Goal: Information Seeking & Learning: Learn about a topic

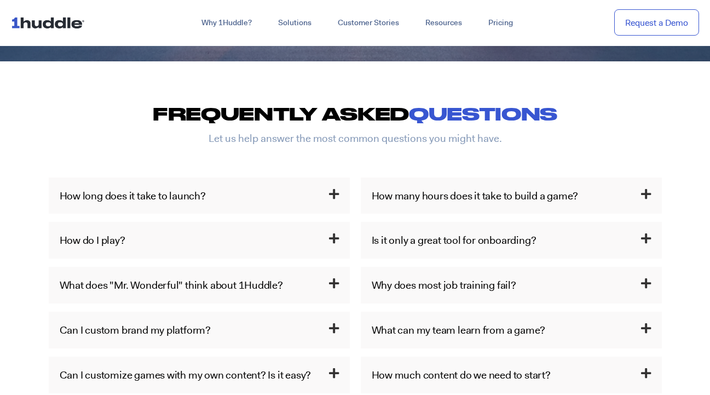
scroll to position [480, 0]
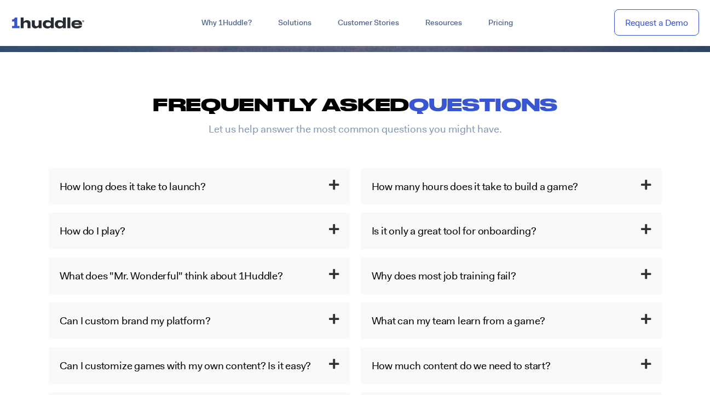
click at [329, 181] on icon at bounding box center [334, 185] width 10 height 12
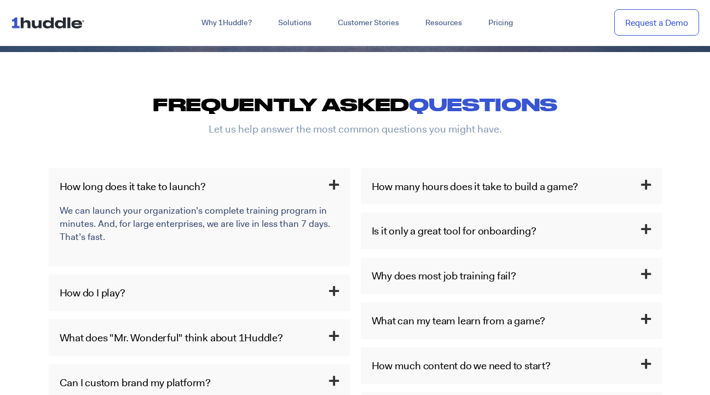
click at [332, 184] on icon at bounding box center [334, 185] width 10 height 12
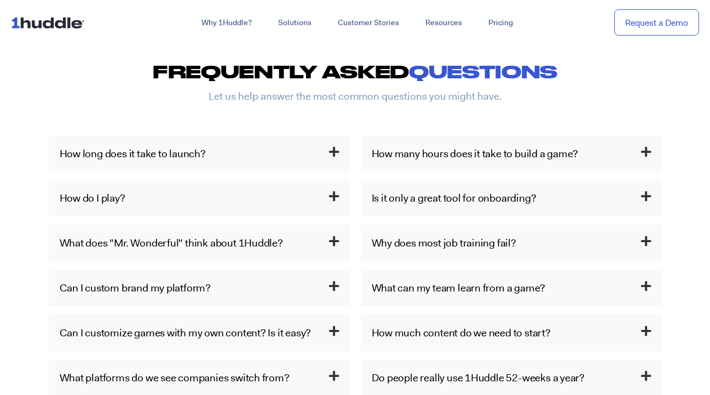
scroll to position [517, 0]
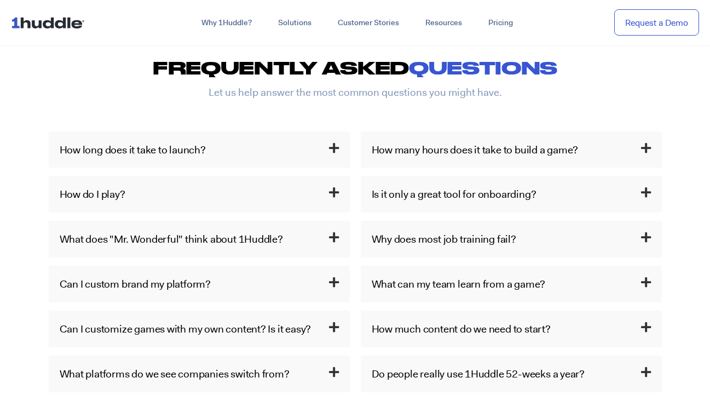
click at [334, 191] on icon at bounding box center [334, 193] width 10 height 12
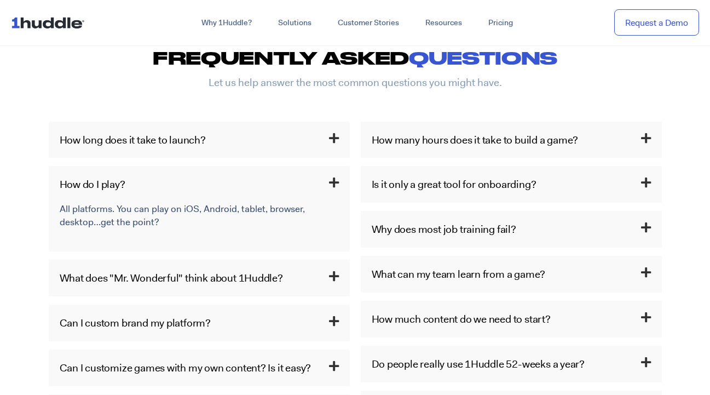
scroll to position [528, 0]
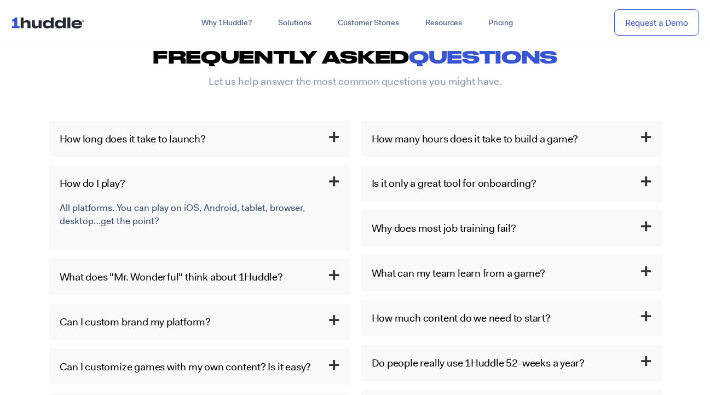
click at [333, 177] on icon at bounding box center [334, 182] width 10 height 12
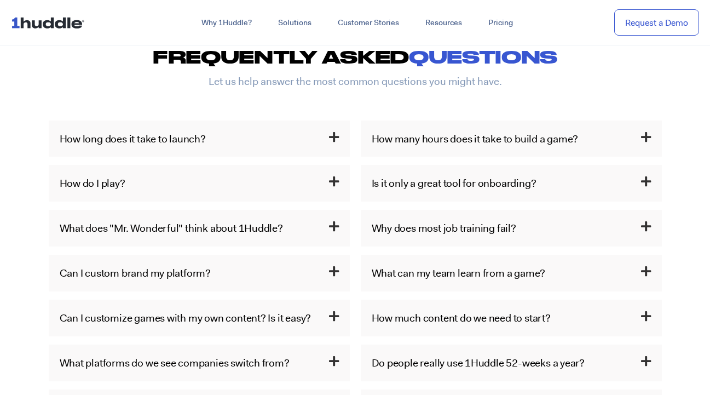
click at [334, 226] on icon at bounding box center [334, 227] width 10 height 12
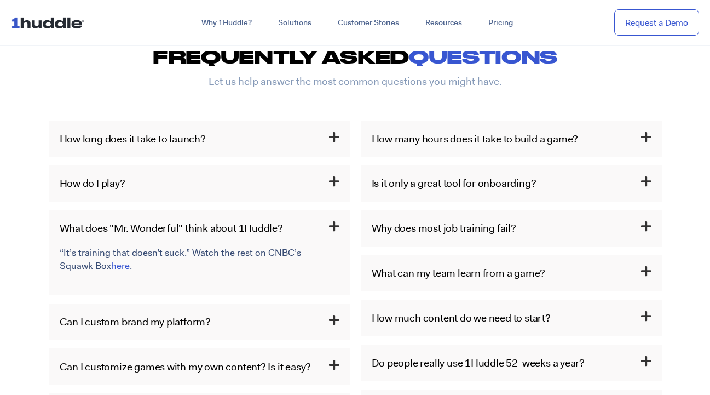
click at [330, 225] on icon at bounding box center [334, 227] width 10 height 12
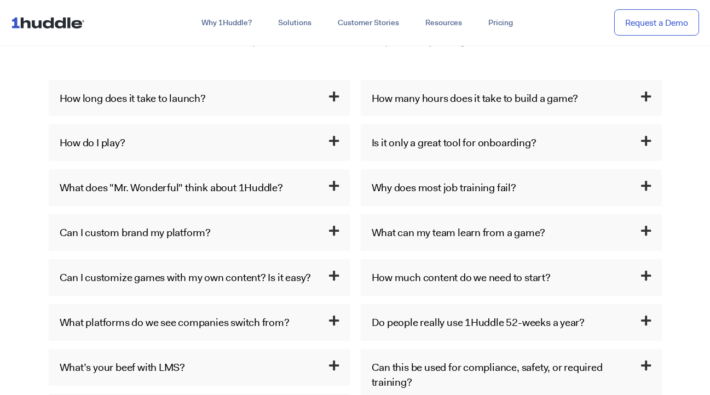
scroll to position [571, 0]
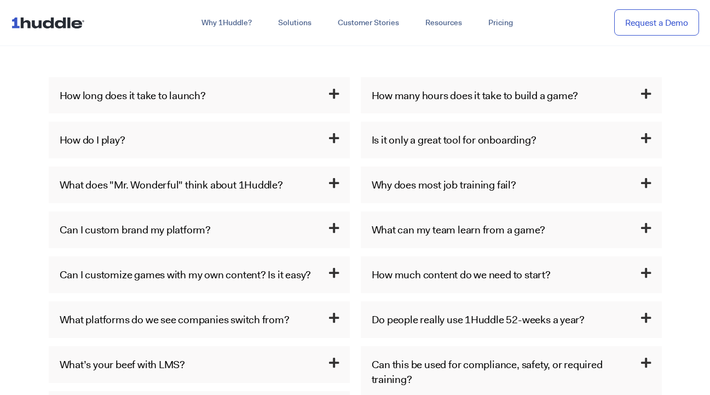
click at [336, 223] on icon at bounding box center [334, 228] width 10 height 12
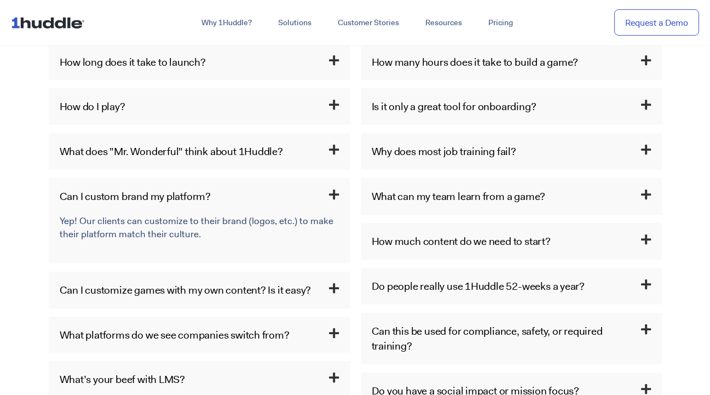
scroll to position [624, 0]
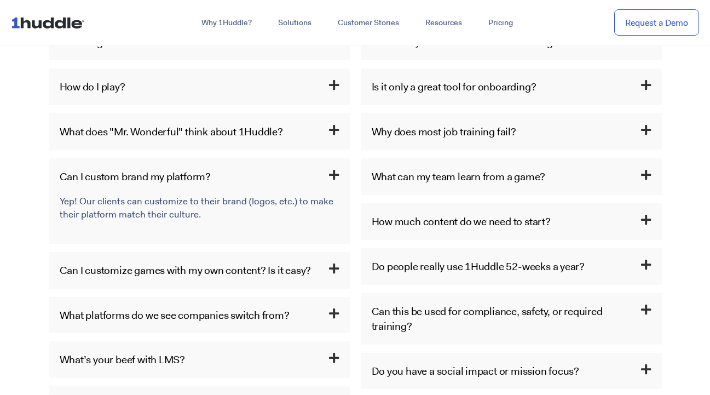
click at [336, 266] on icon at bounding box center [334, 269] width 10 height 12
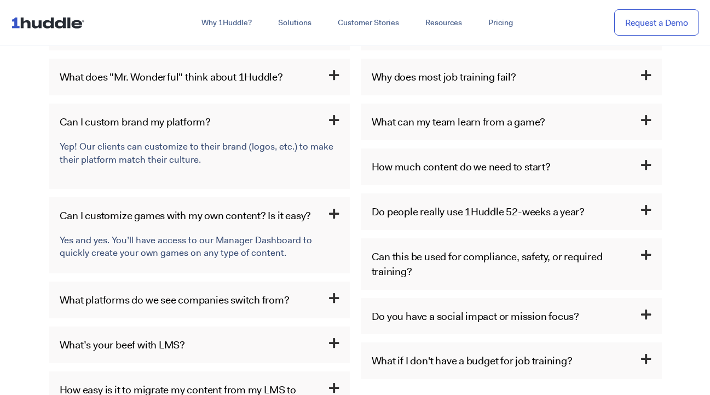
scroll to position [679, 0]
click at [335, 210] on icon at bounding box center [334, 214] width 10 height 12
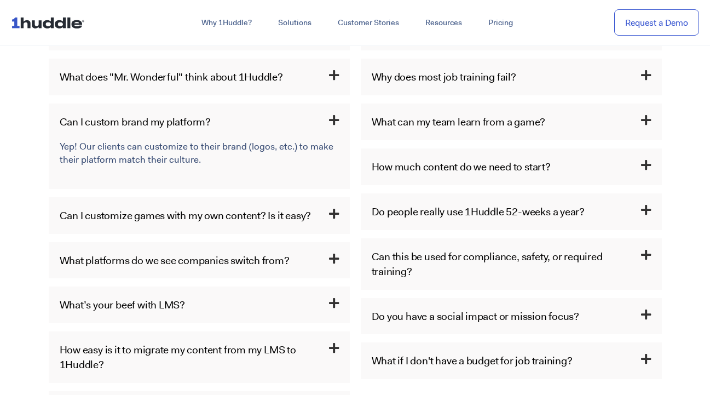
click at [332, 114] on icon at bounding box center [334, 120] width 10 height 12
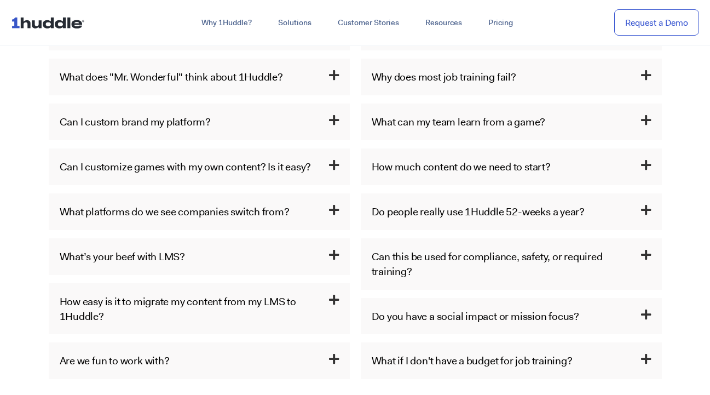
click at [337, 297] on icon at bounding box center [334, 300] width 10 height 12
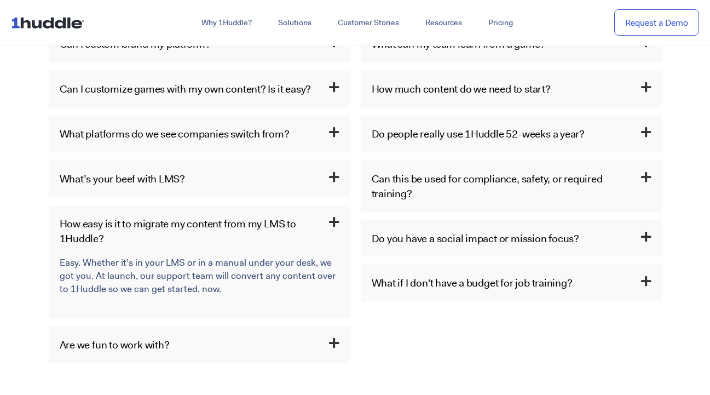
scroll to position [758, 0]
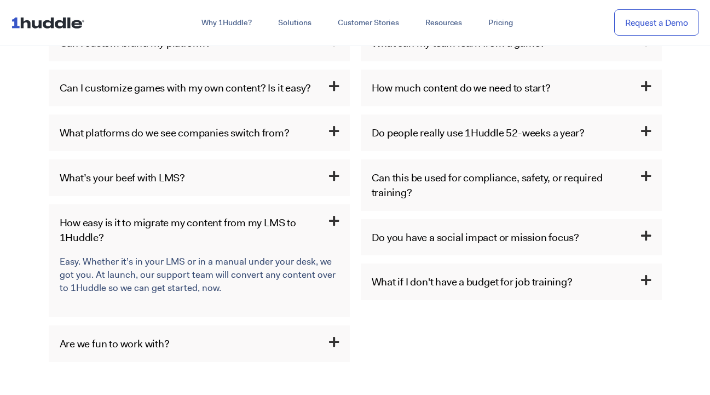
click at [330, 216] on icon at bounding box center [334, 221] width 10 height 12
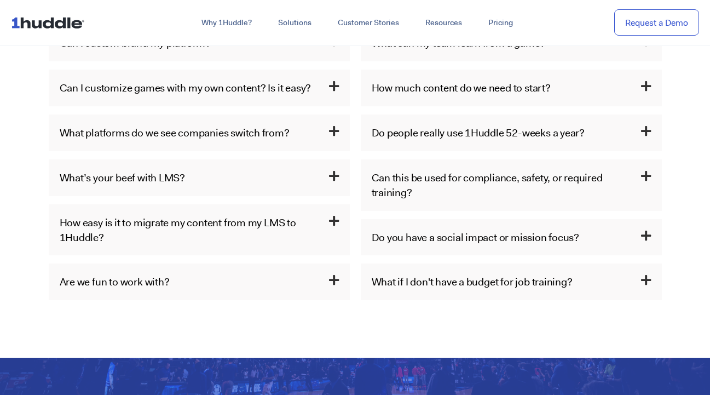
click at [338, 277] on icon at bounding box center [334, 280] width 10 height 12
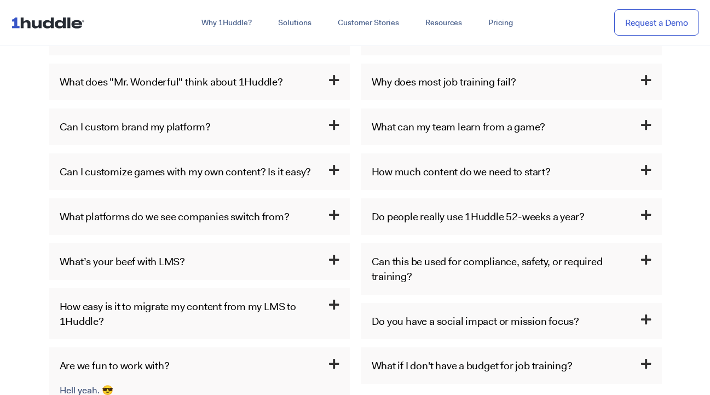
scroll to position [674, 0]
click at [644, 165] on icon at bounding box center [646, 171] width 10 height 12
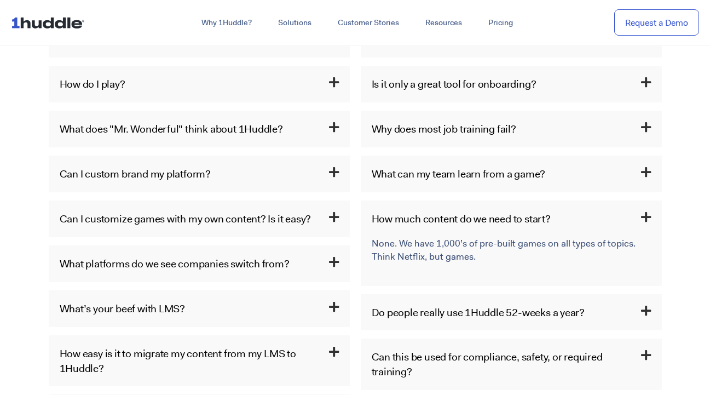
scroll to position [625, 0]
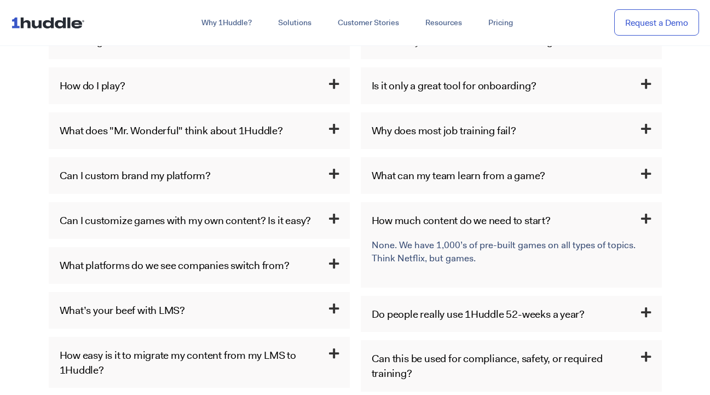
click at [644, 164] on h3 "What can my team learn from a game?" at bounding box center [511, 175] width 301 height 37
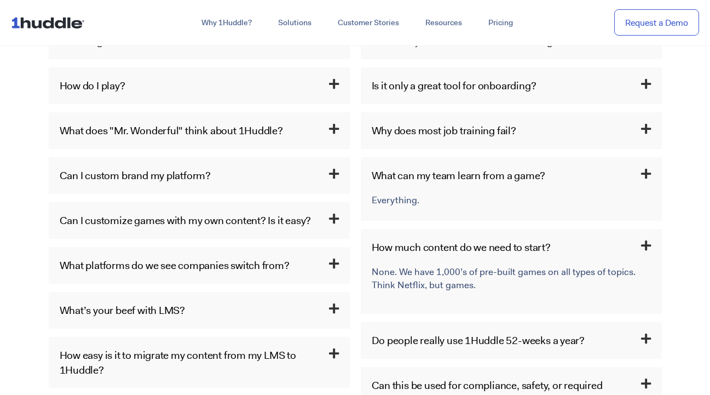
click at [646, 123] on icon at bounding box center [646, 129] width 10 height 12
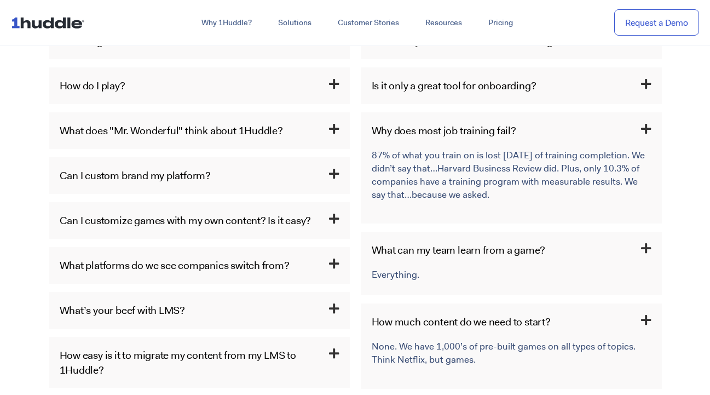
click at [645, 78] on icon at bounding box center [646, 84] width 10 height 12
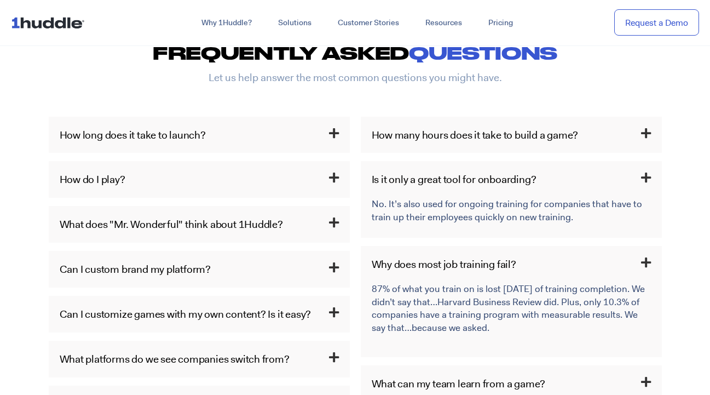
scroll to position [523, 0]
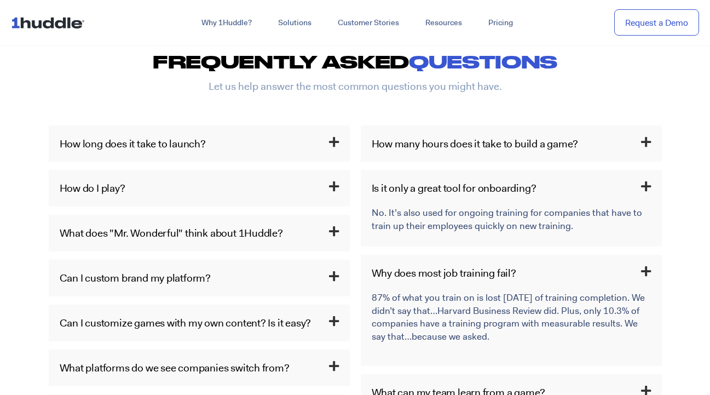
click at [645, 137] on icon at bounding box center [646, 142] width 10 height 12
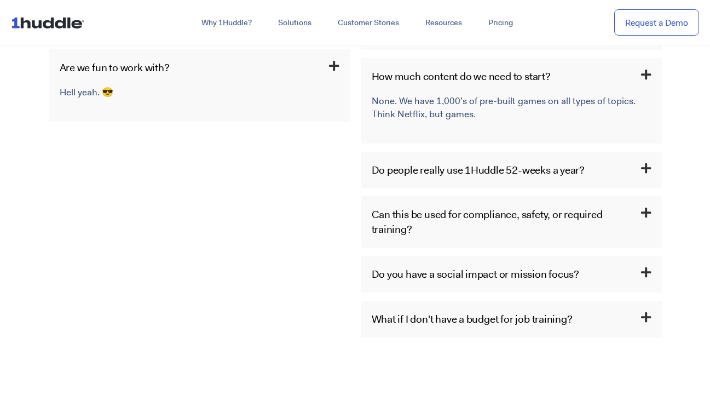
scroll to position [980, 0]
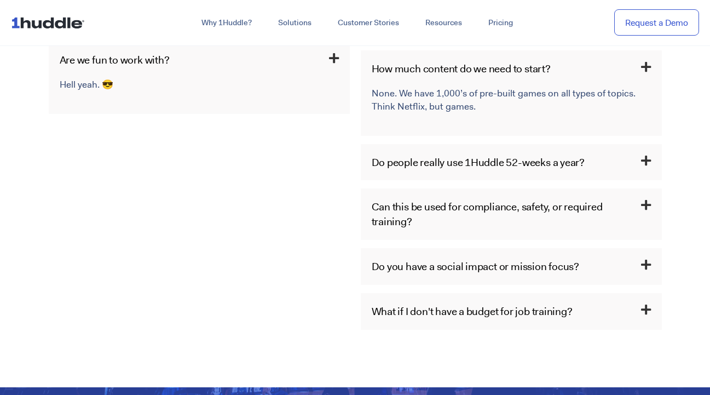
click at [646, 199] on icon at bounding box center [646, 205] width 10 height 12
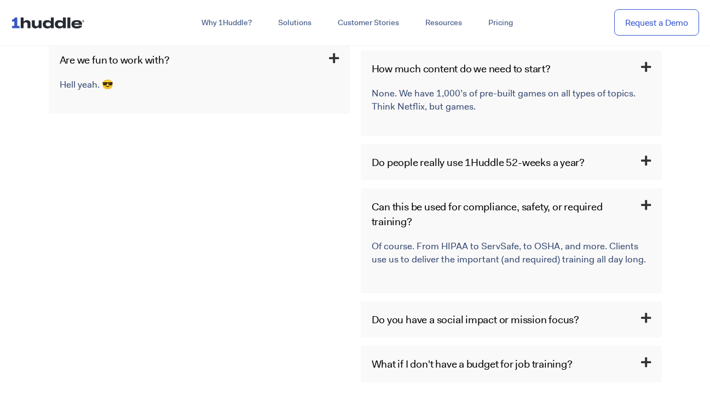
click at [646, 199] on icon at bounding box center [646, 205] width 10 height 12
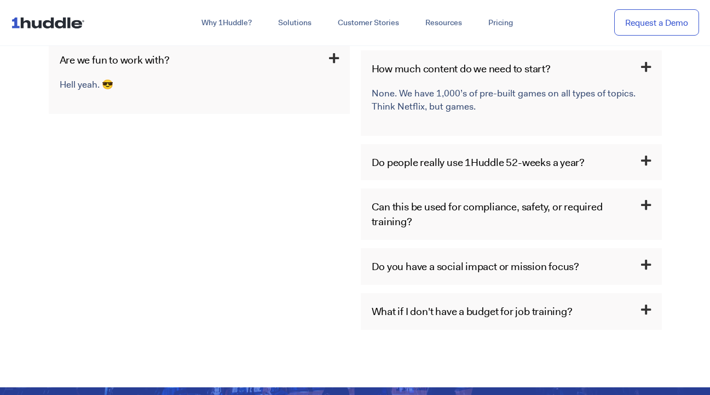
click at [651, 259] on icon at bounding box center [646, 265] width 10 height 12
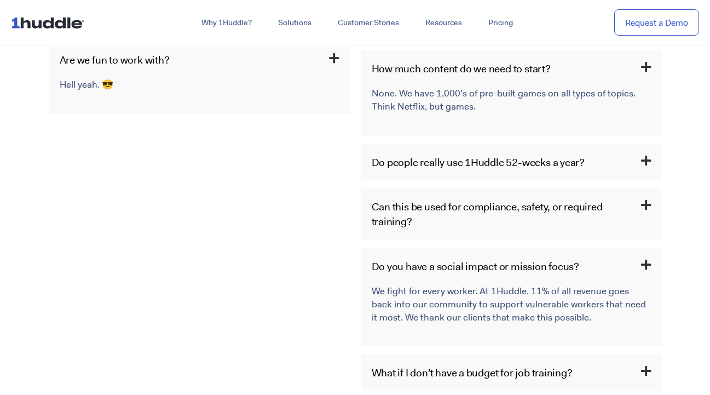
click at [651, 259] on icon at bounding box center [646, 265] width 10 height 12
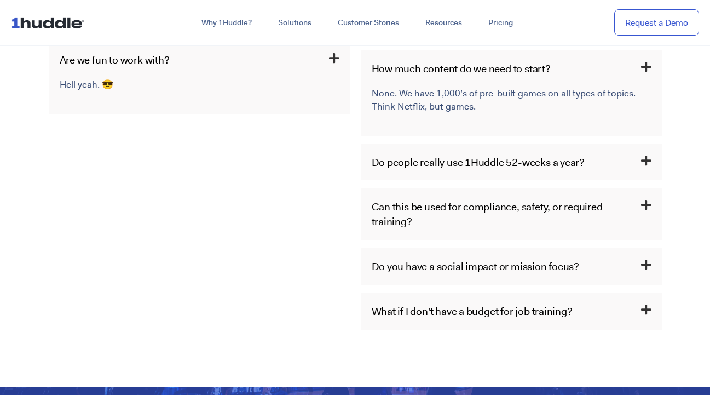
click at [646, 304] on icon at bounding box center [646, 310] width 10 height 12
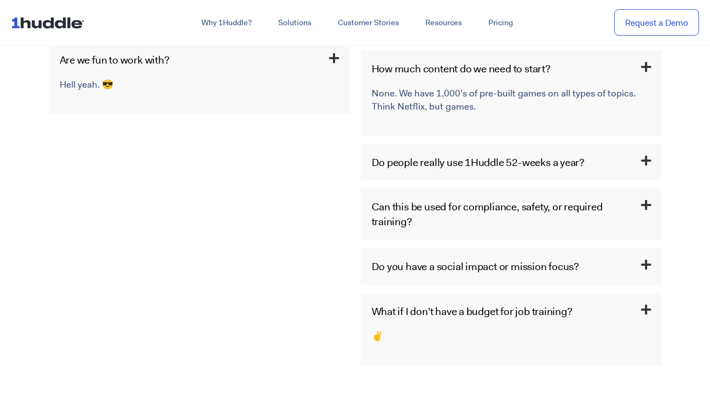
click at [646, 304] on icon at bounding box center [646, 310] width 10 height 12
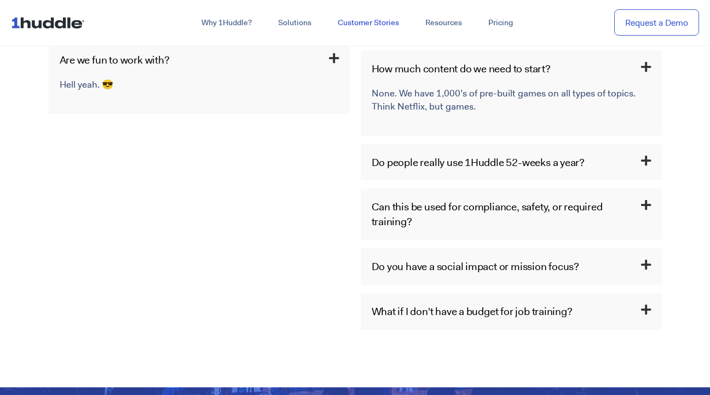
click at [389, 27] on link "Customer Stories" at bounding box center [369, 23] width 88 height 20
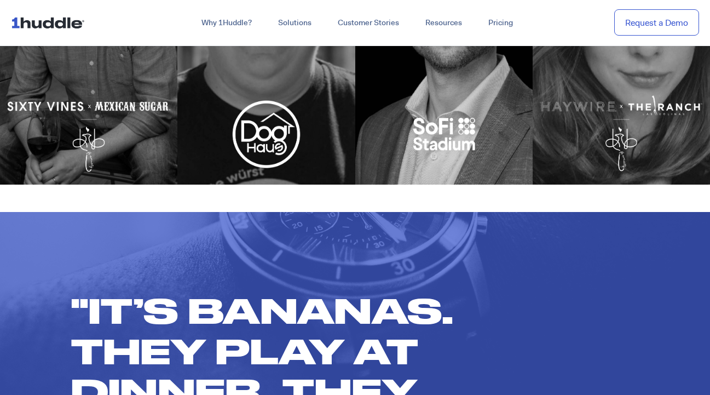
scroll to position [539, 0]
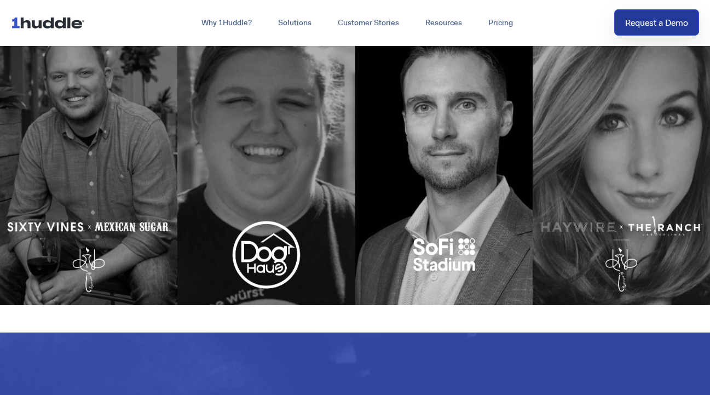
click at [660, 25] on link "Request a Demo" at bounding box center [656, 22] width 85 height 27
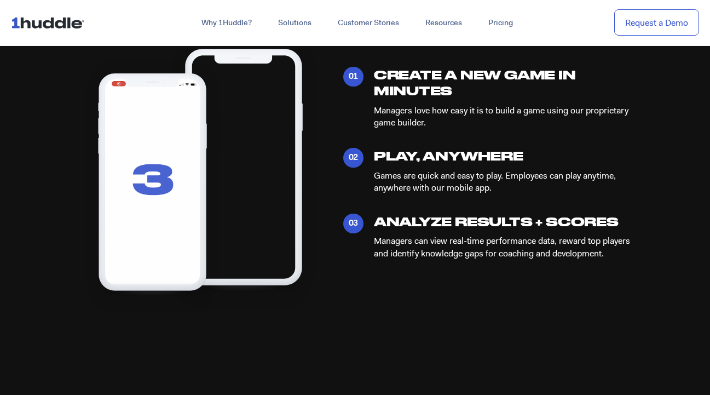
scroll to position [520, 0]
